Goal: Information Seeking & Learning: Learn about a topic

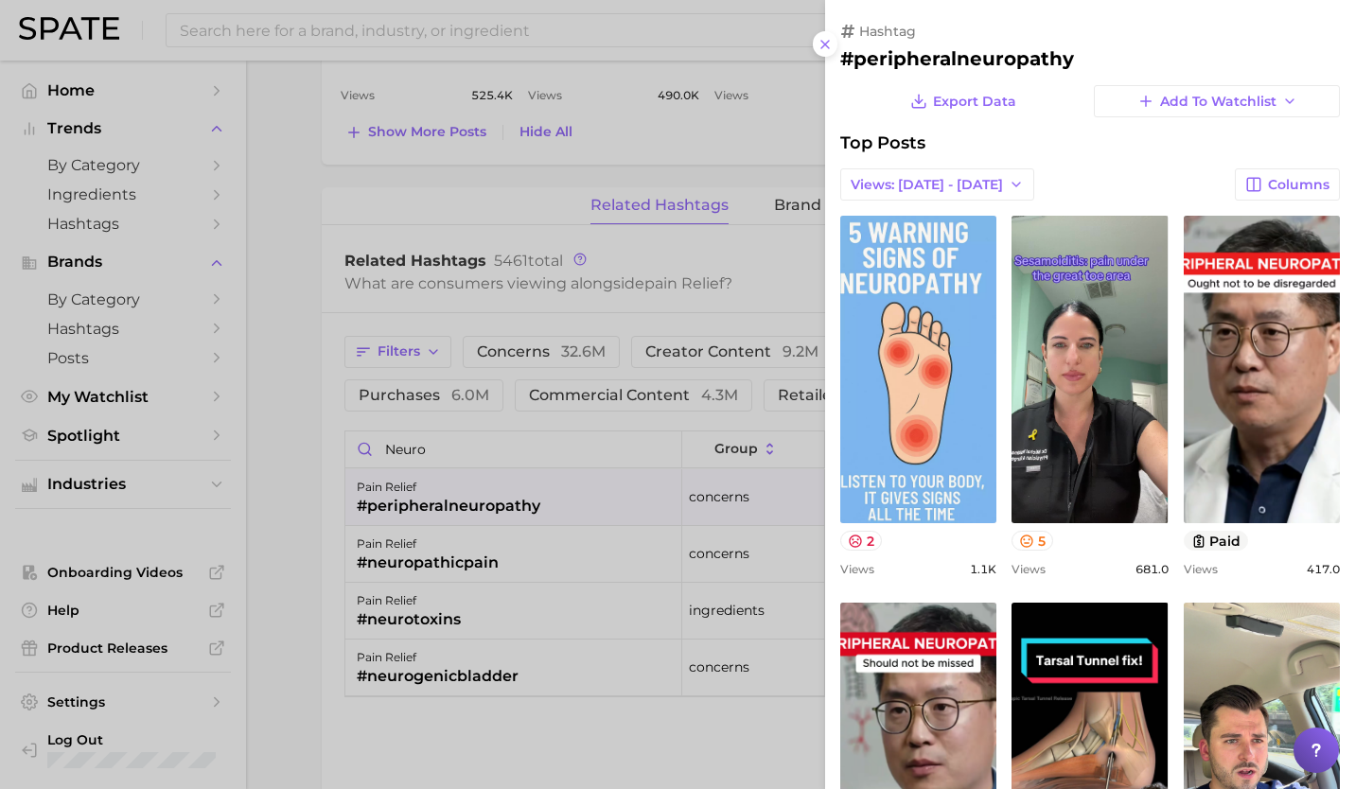
scroll to position [375, 0]
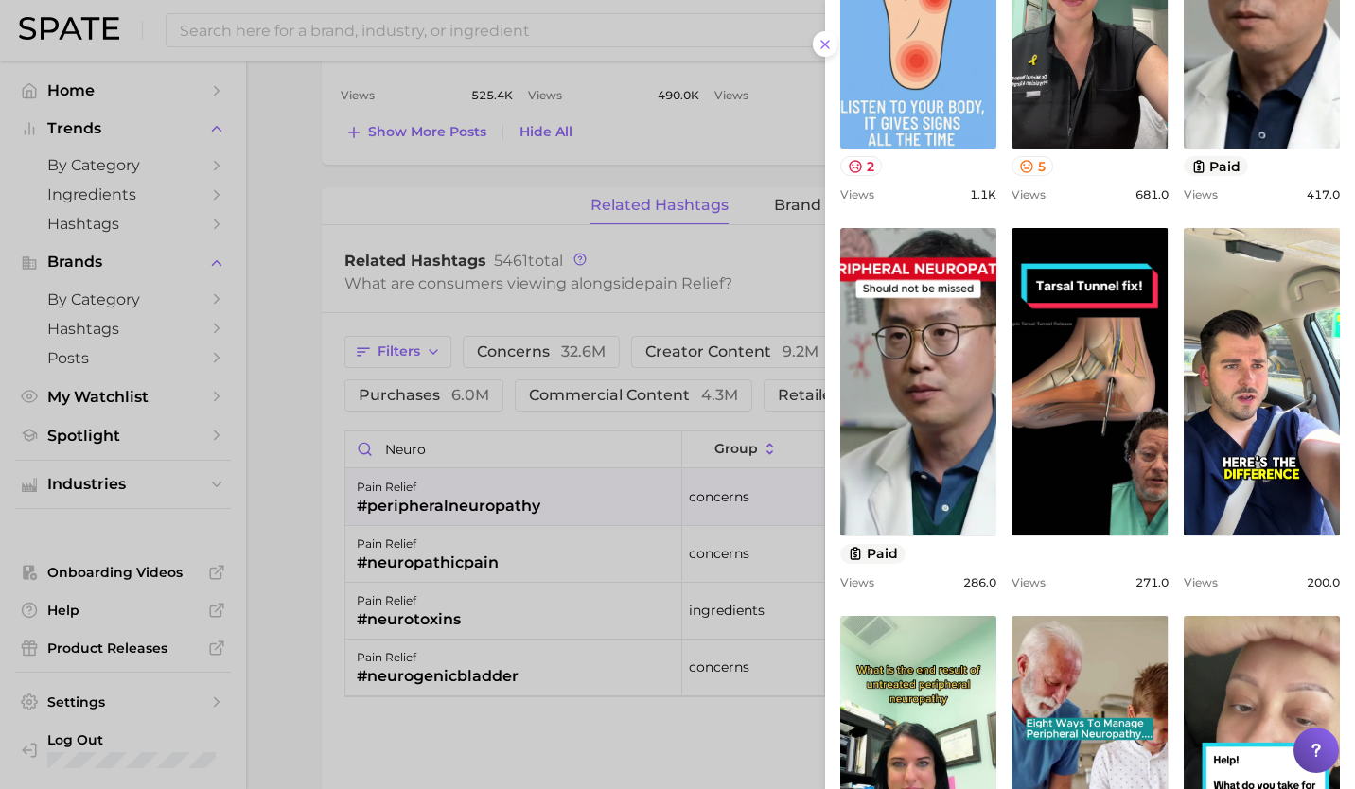
click at [644, 176] on div at bounding box center [677, 394] width 1355 height 789
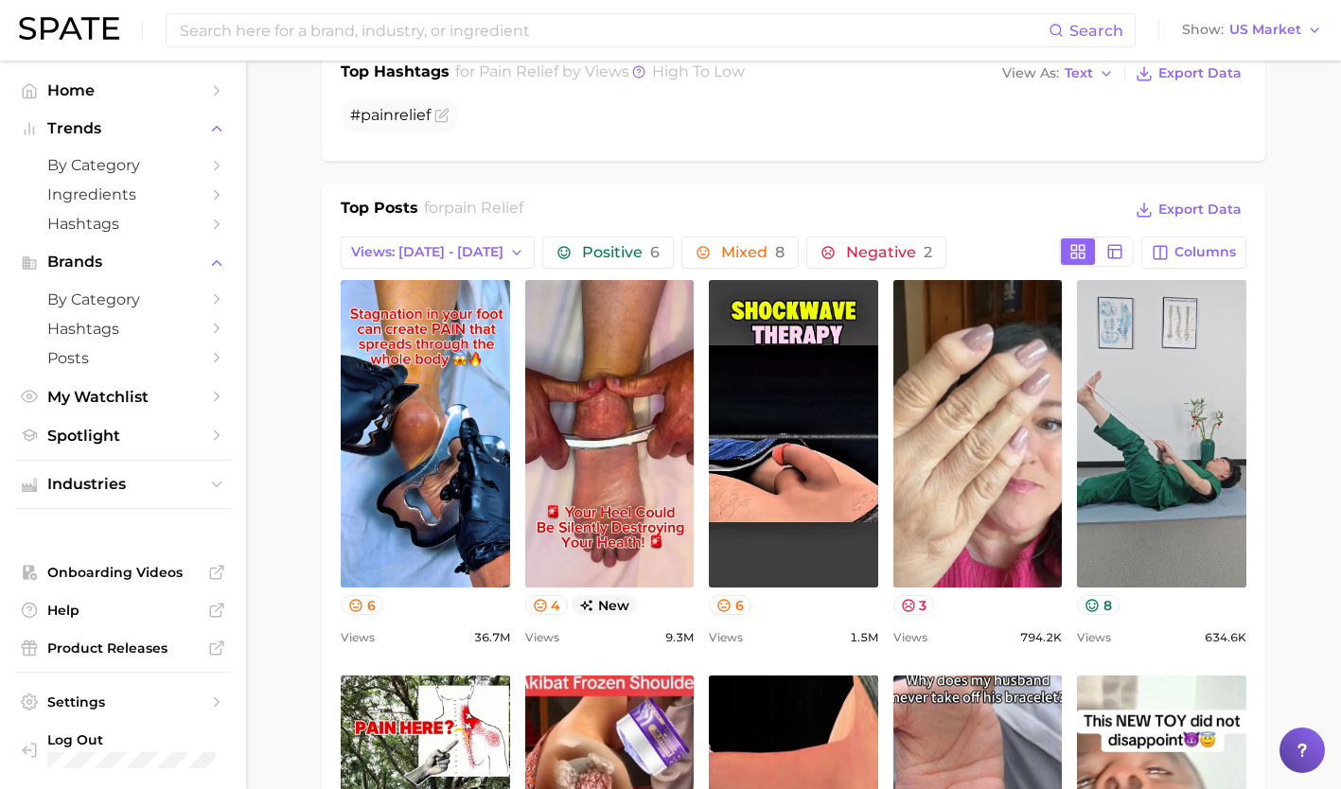
scroll to position [757, 0]
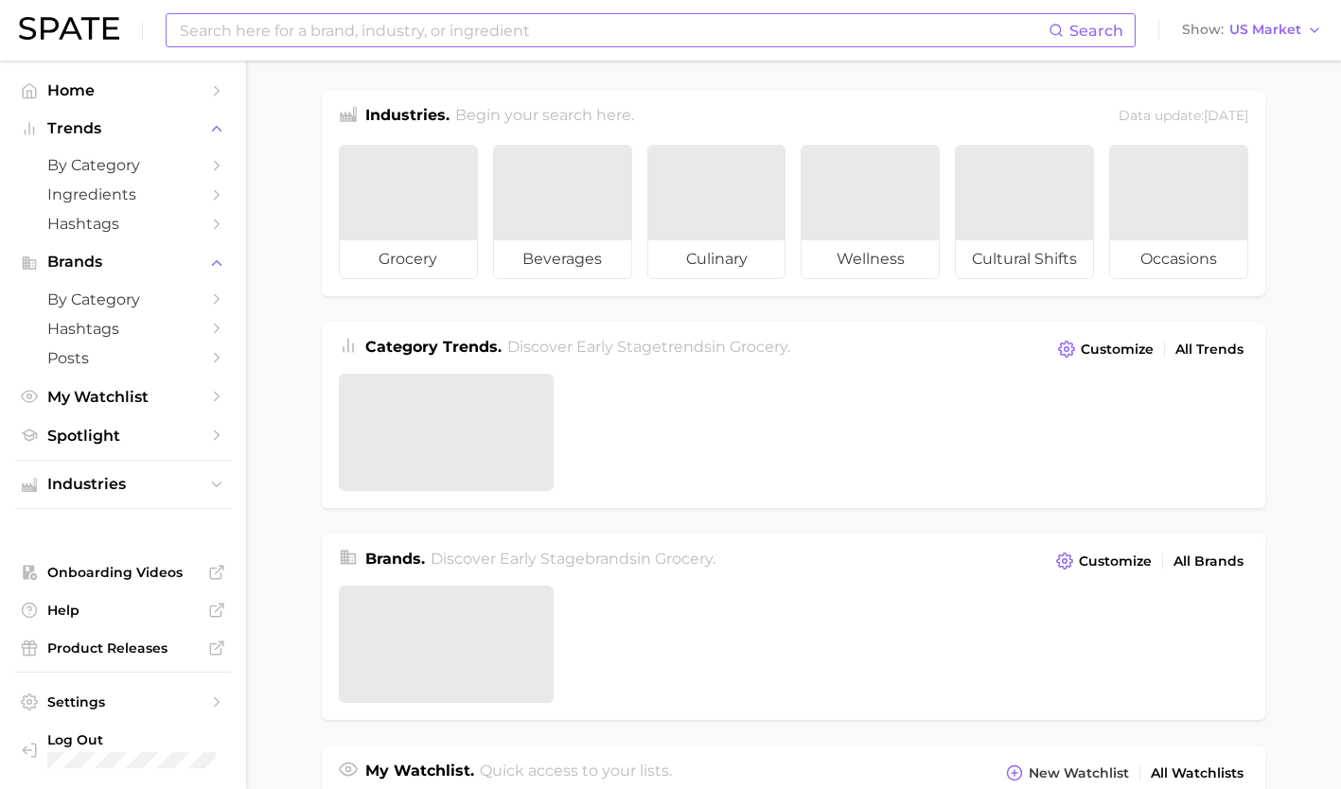
click at [589, 30] on input at bounding box center [613, 30] width 870 height 32
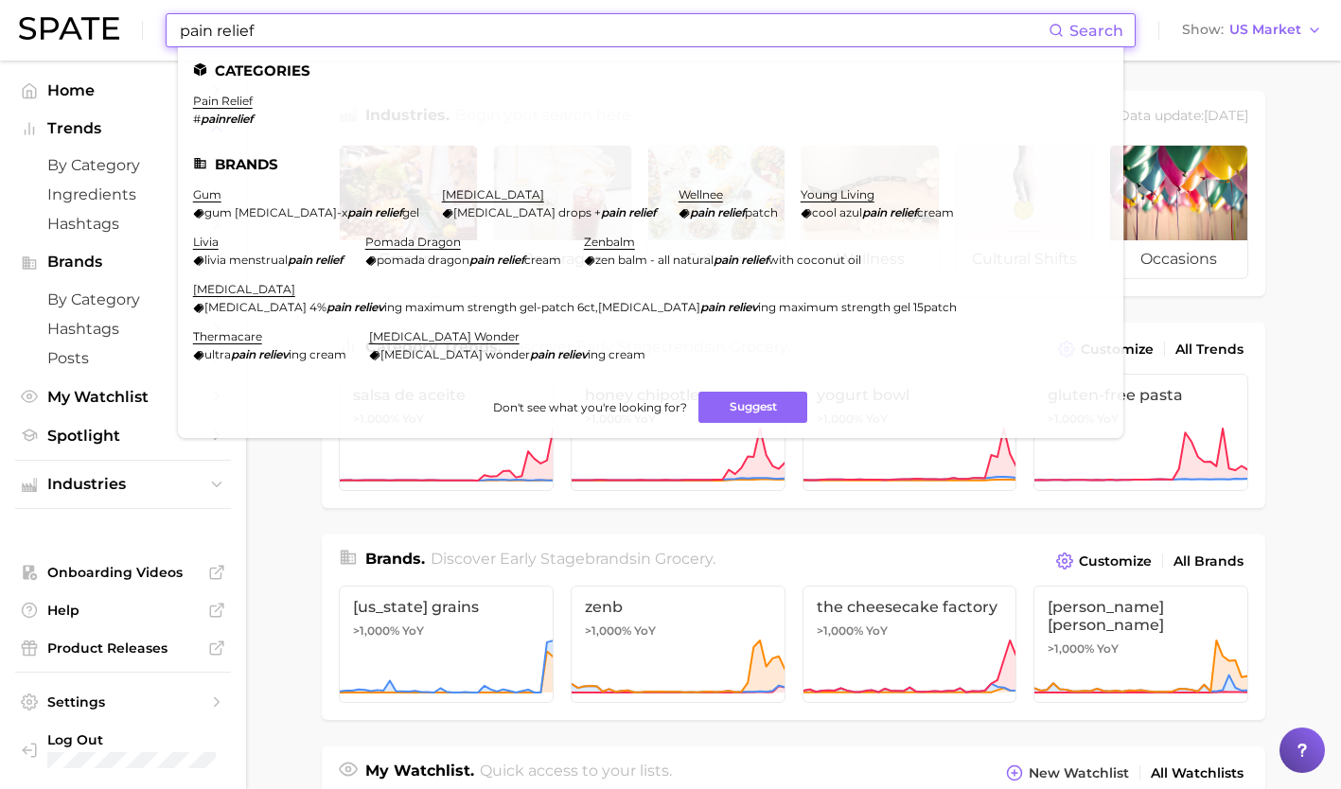
type input "pain relief"
click at [232, 94] on link "pain relief" at bounding box center [223, 101] width 60 height 14
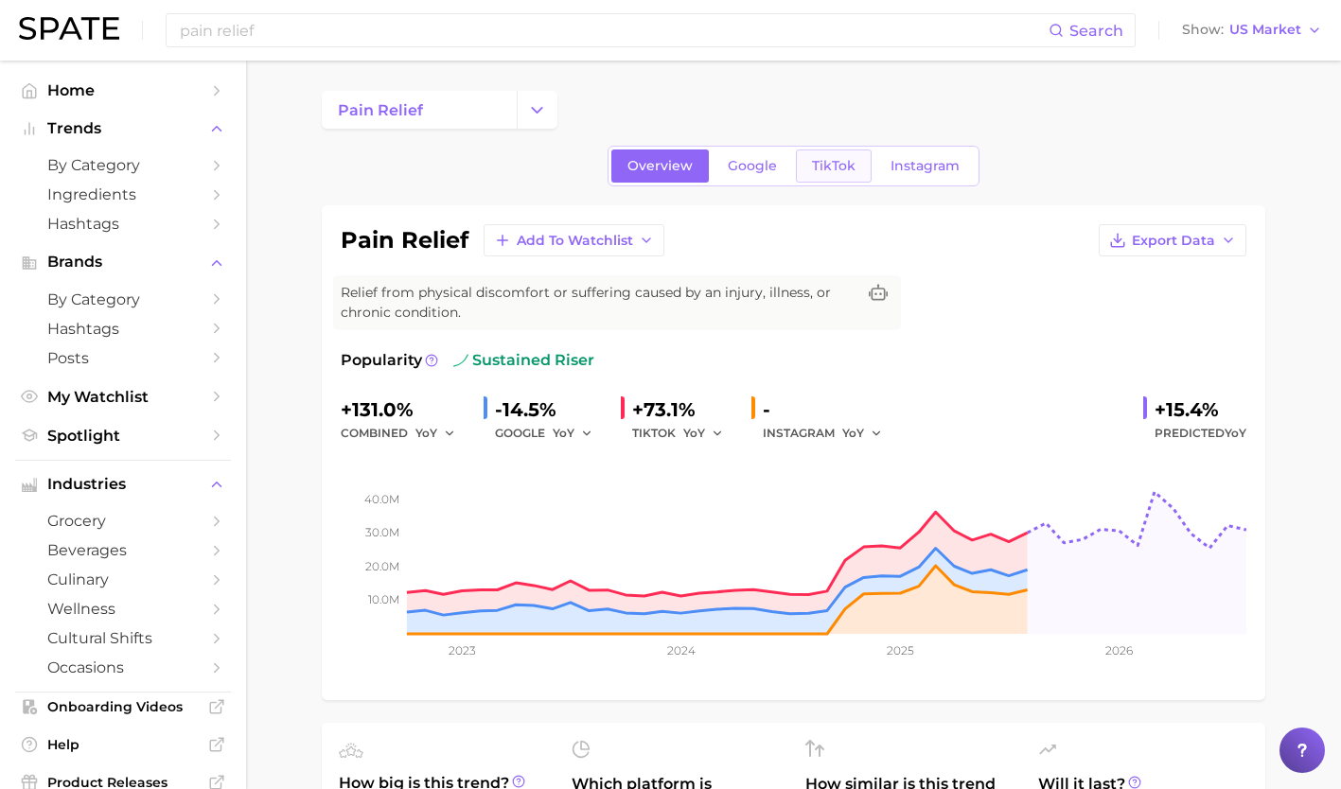
click at [830, 174] on link "TikTok" at bounding box center [834, 165] width 76 height 33
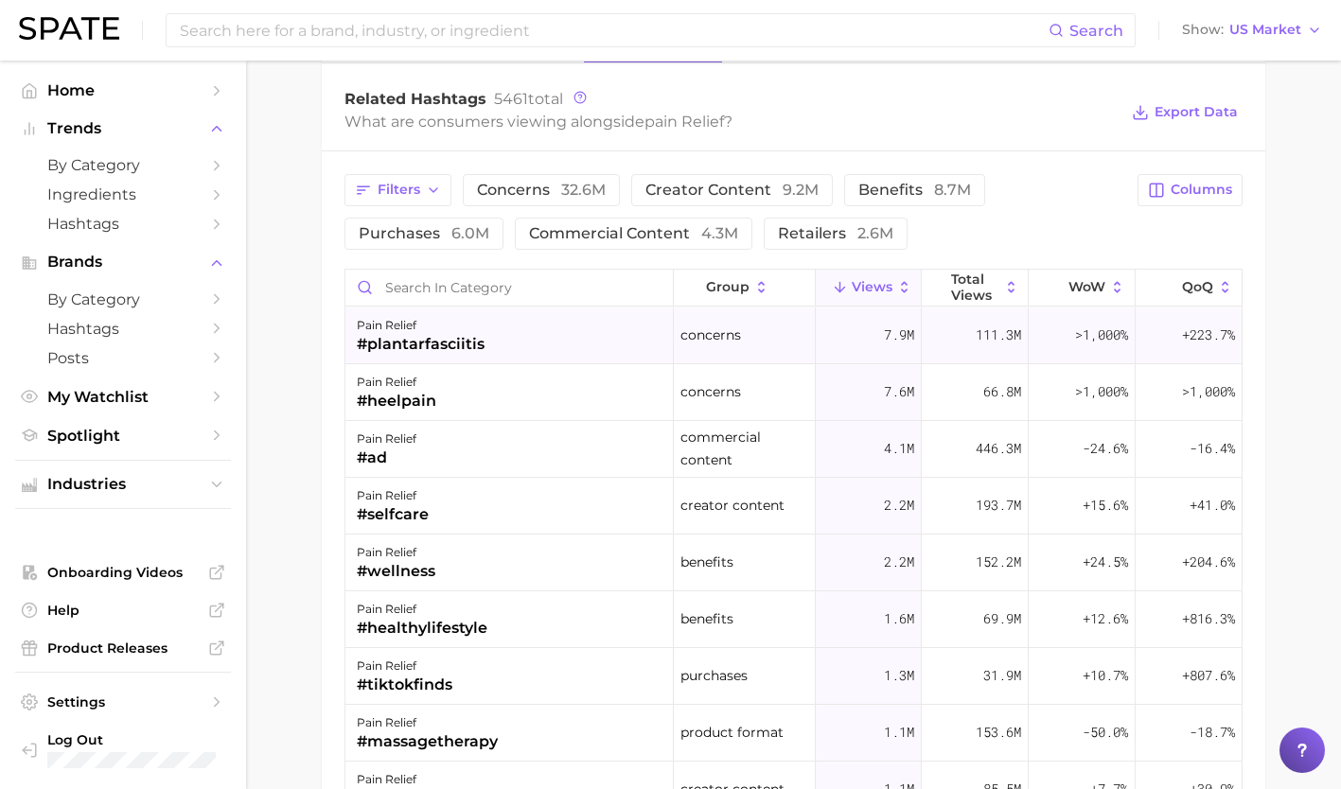
scroll to position [1479, 0]
click at [495, 295] on input "Search in category" at bounding box center [508, 287] width 327 height 36
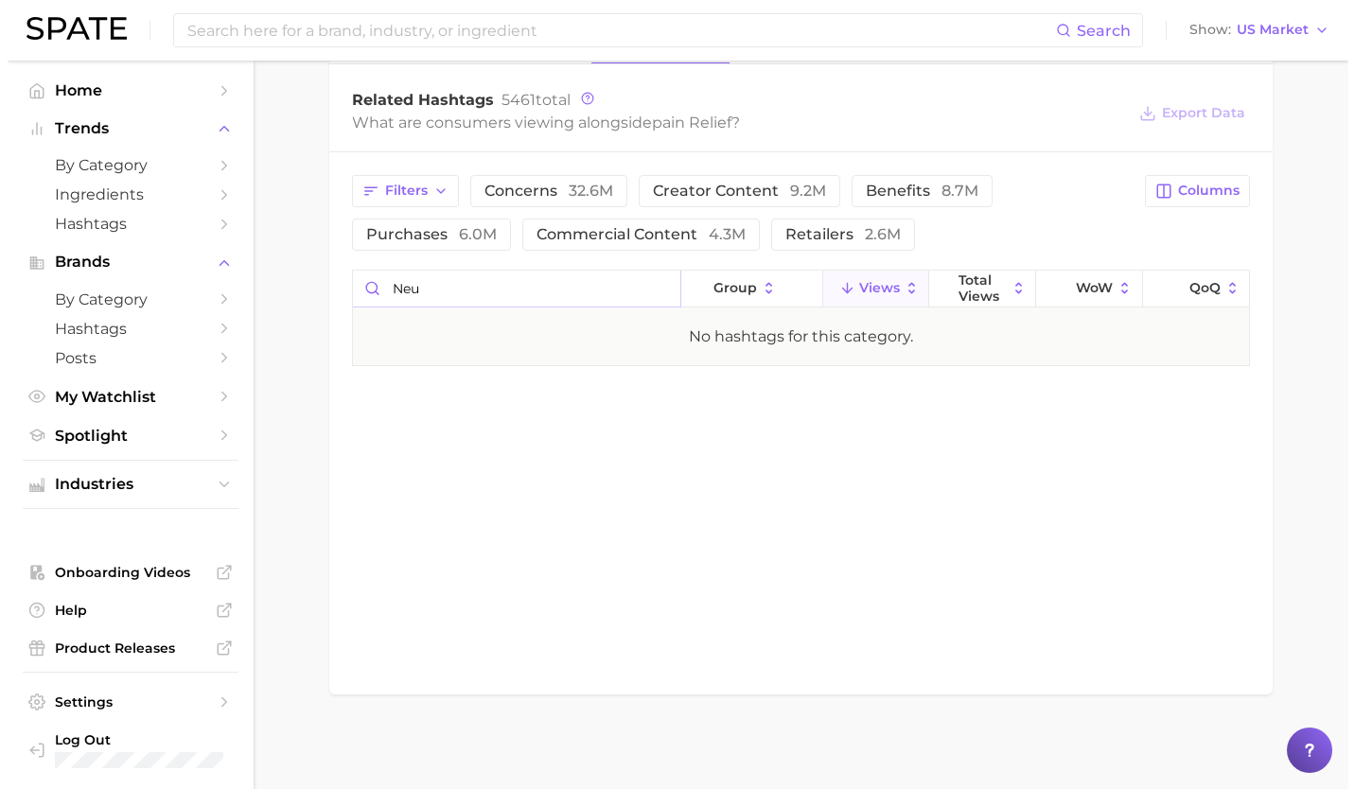
scroll to position [1476, 0]
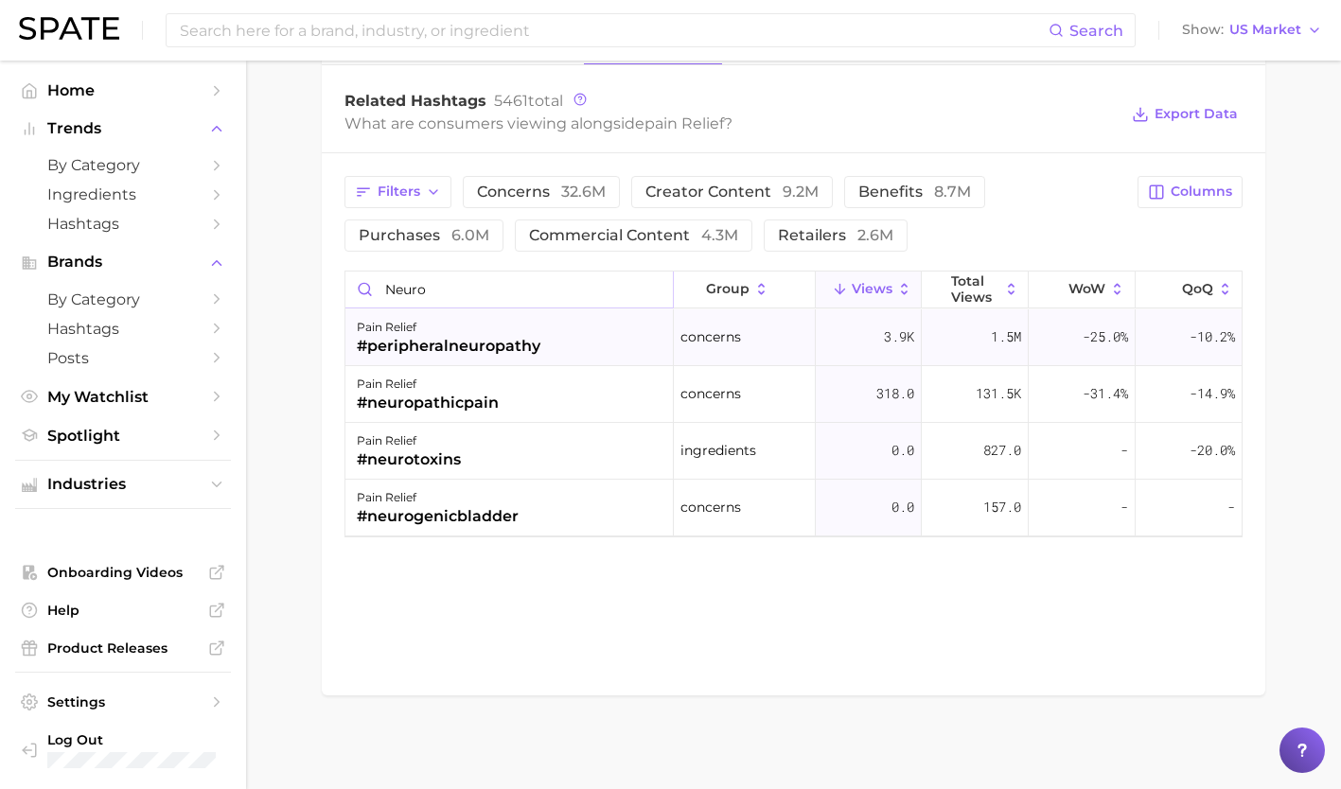
type input "neuro"
click at [538, 341] on div "pain relief #peripheralneuropathy" at bounding box center [509, 337] width 328 height 57
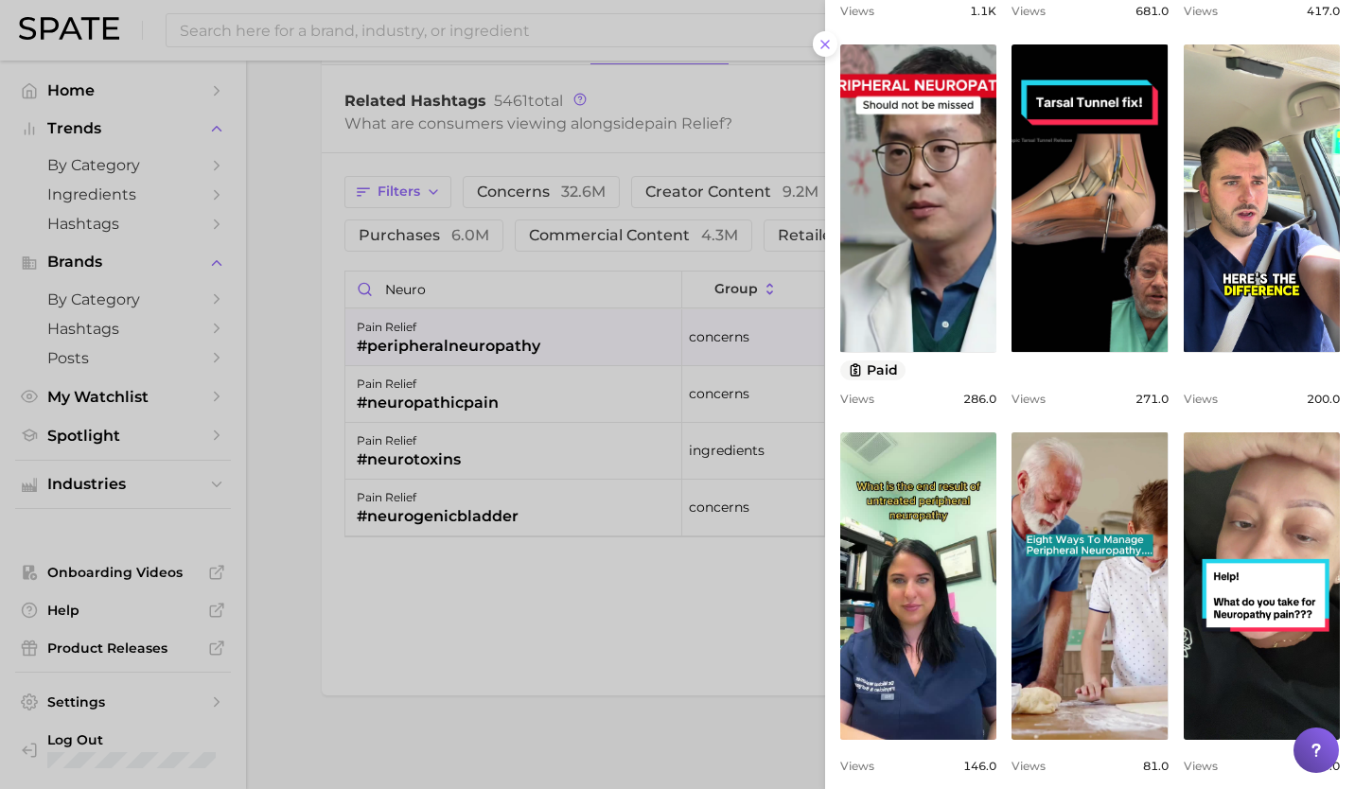
scroll to position [604, 0]
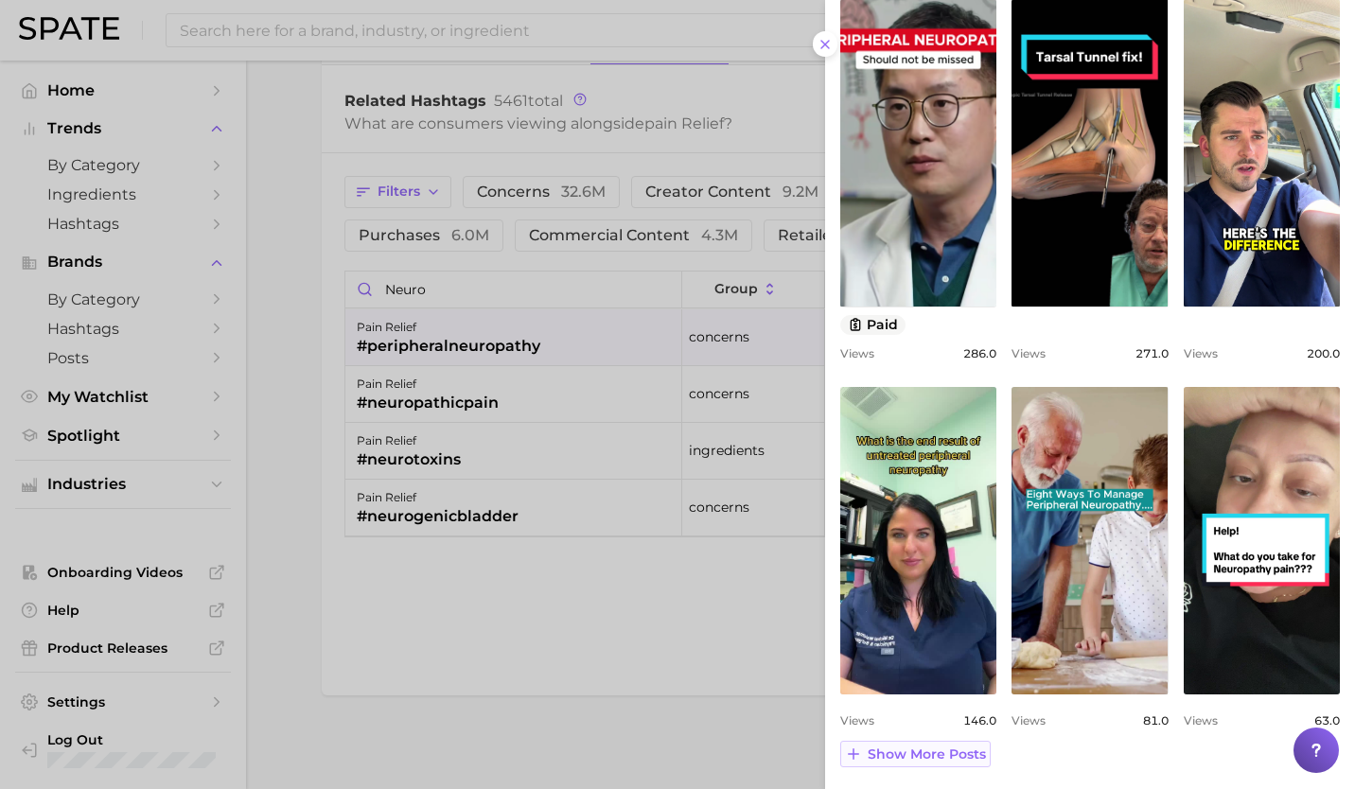
click at [929, 757] on span "Show more posts" at bounding box center [927, 754] width 118 height 16
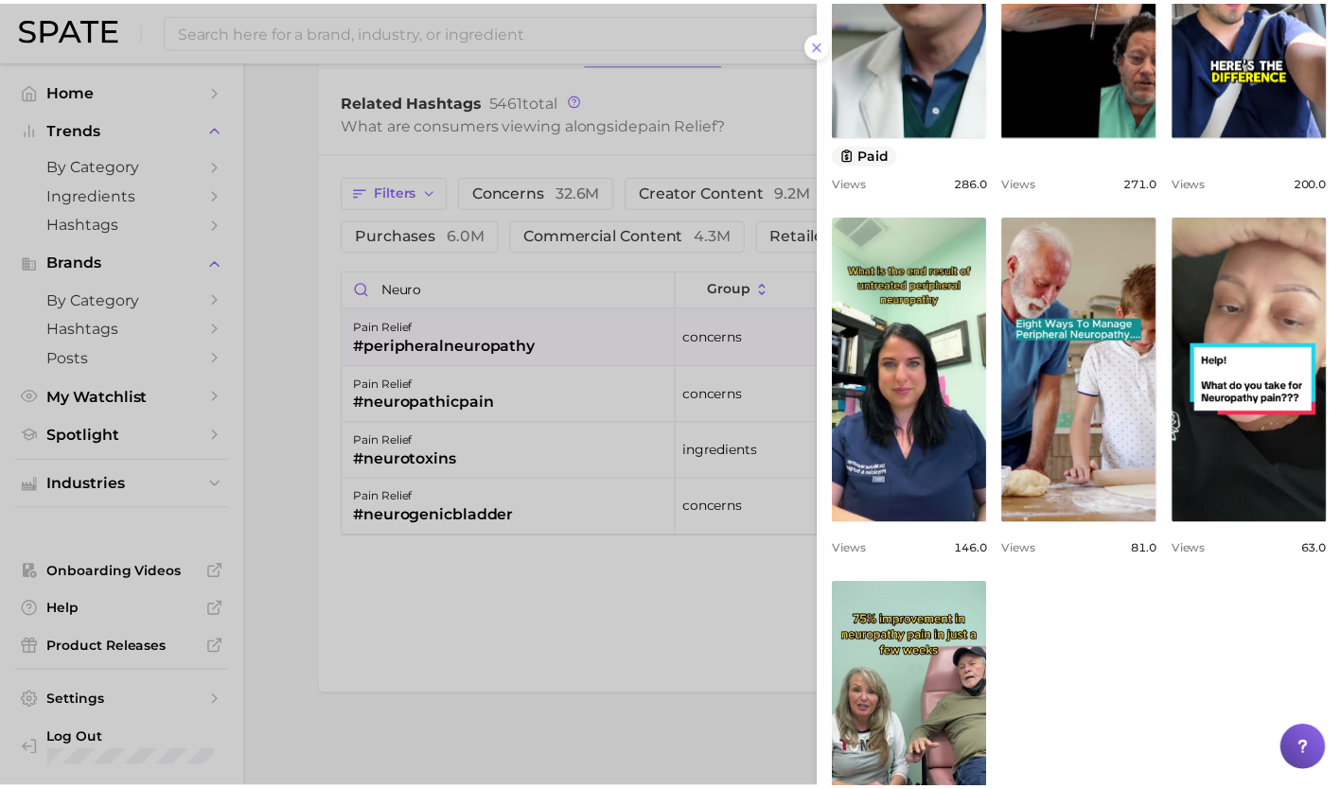
scroll to position [771, 0]
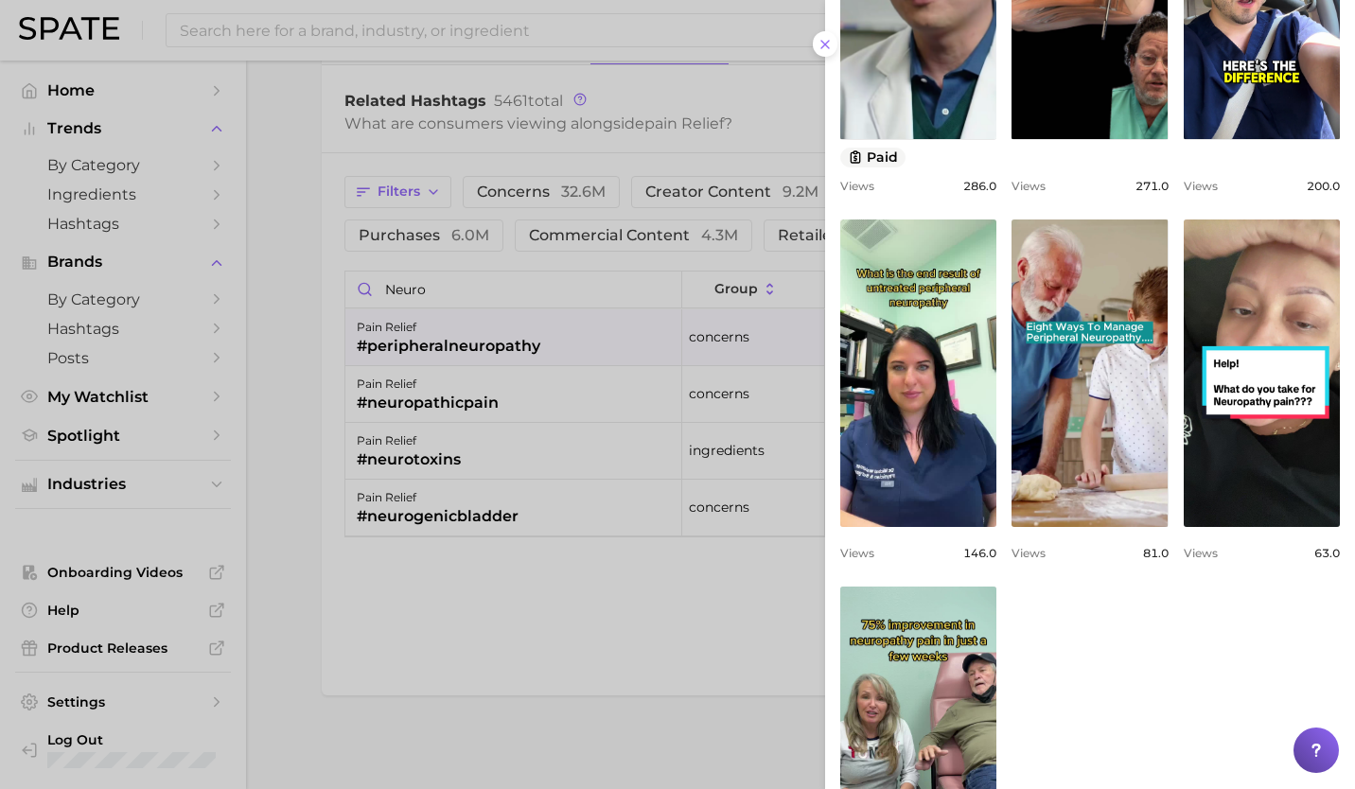
click at [709, 493] on div at bounding box center [677, 394] width 1355 height 789
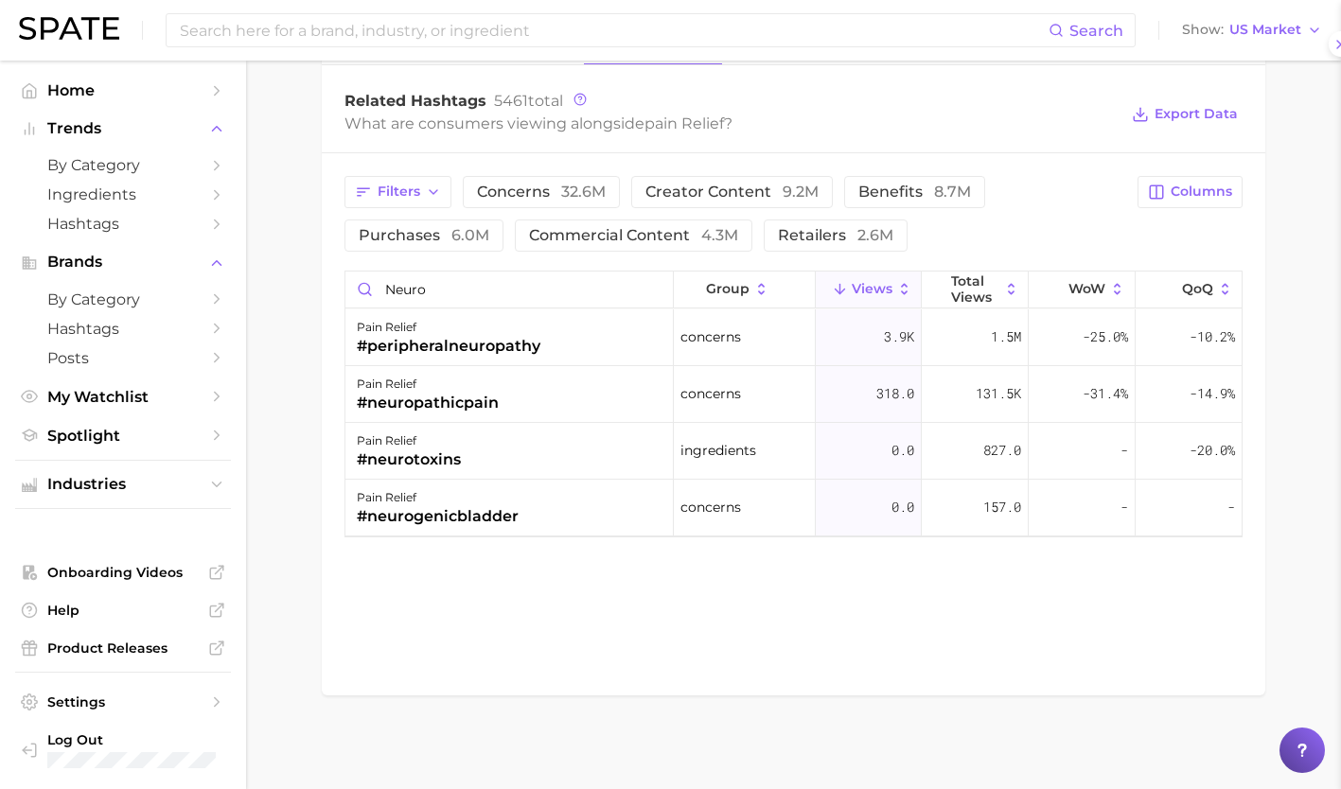
scroll to position [0, 0]
